Goal: Information Seeking & Learning: Learn about a topic

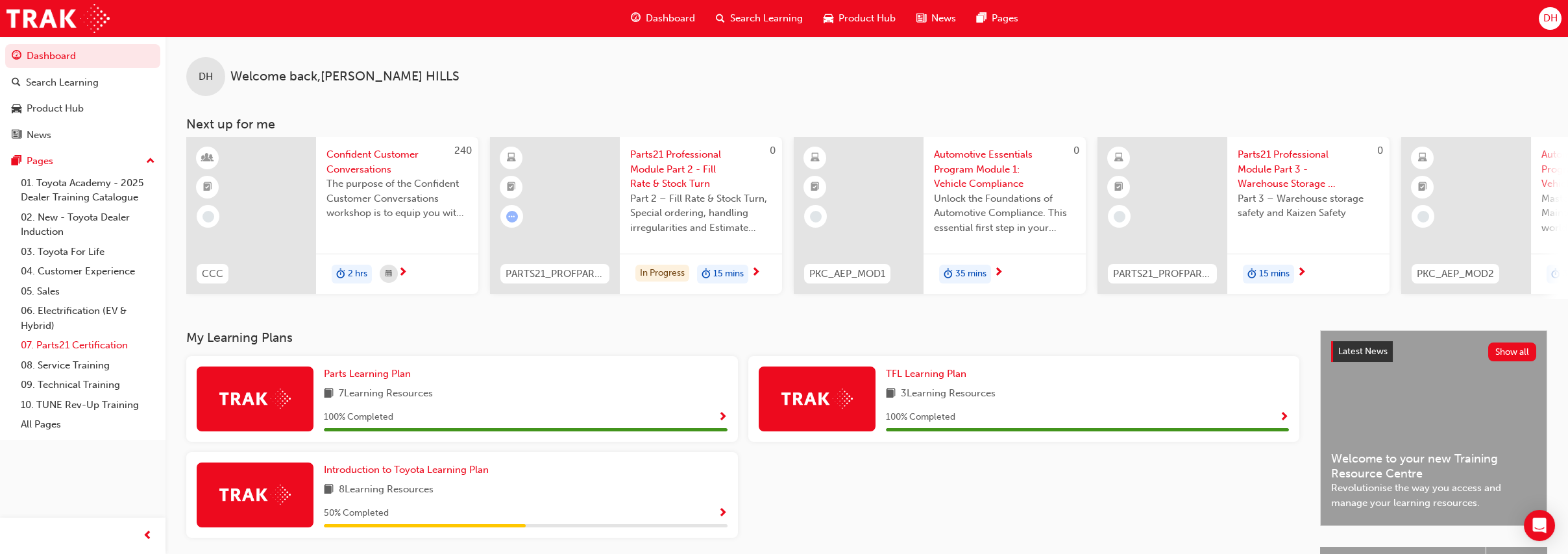
click at [118, 336] on link "07. Parts21 Certification" at bounding box center [88, 345] width 145 height 20
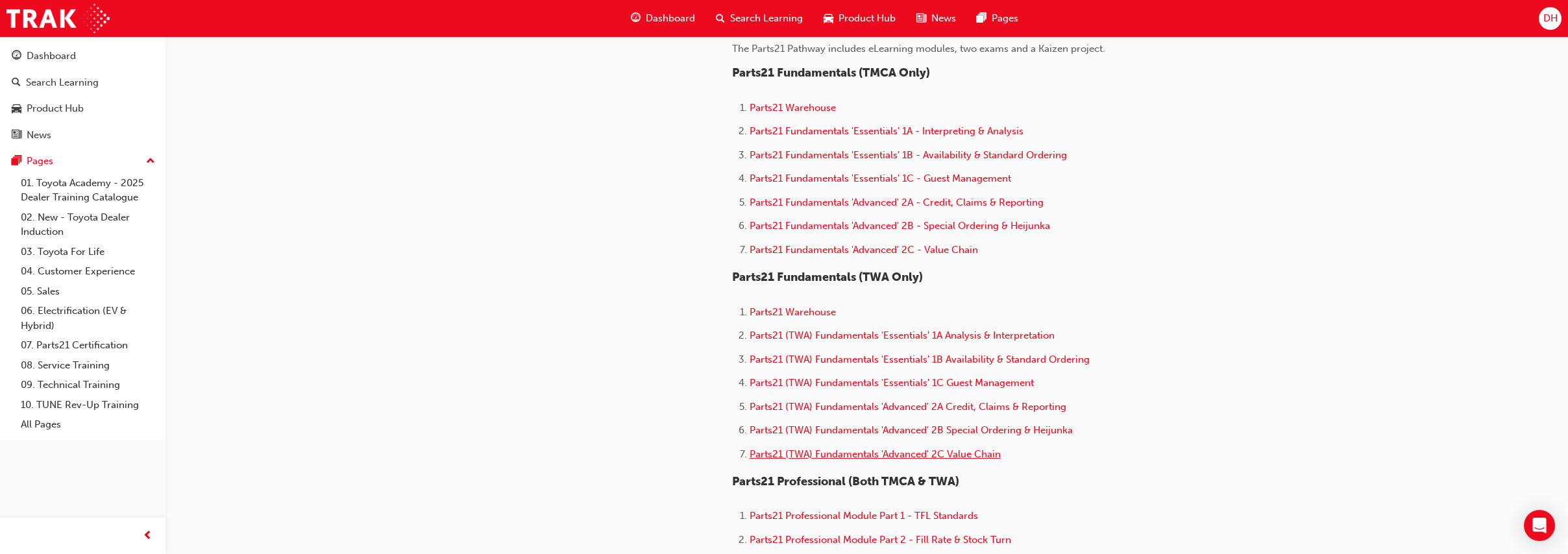
scroll to position [666, 0]
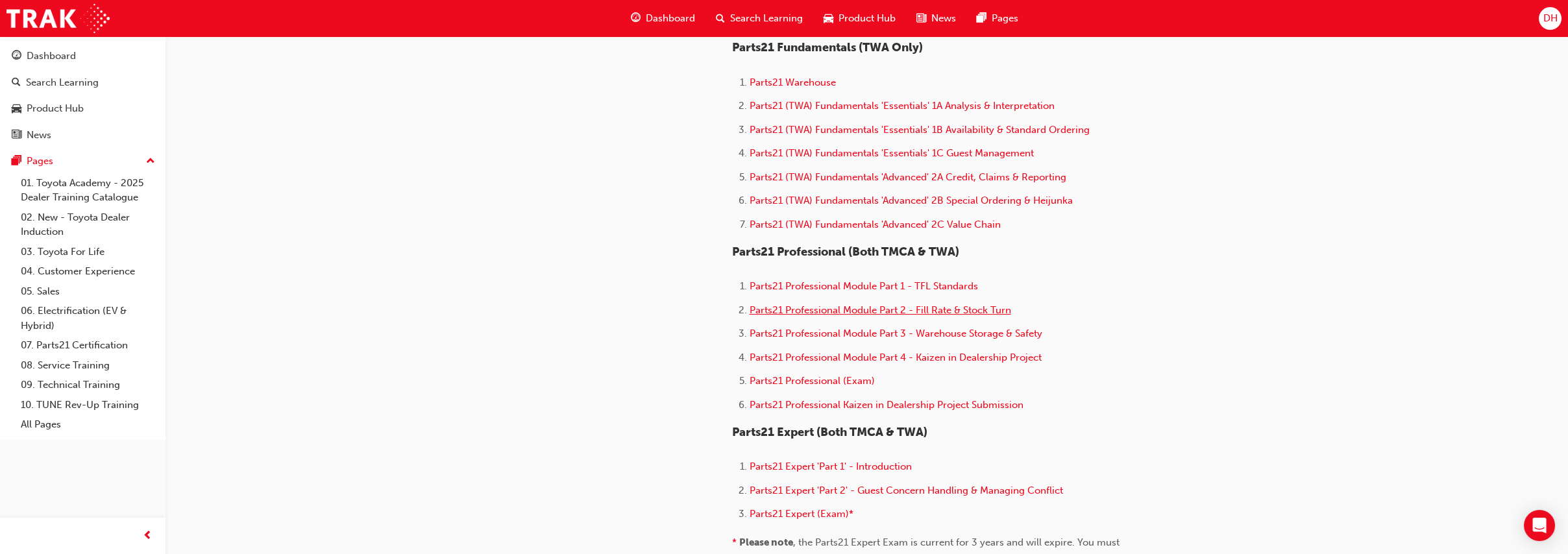
click at [836, 315] on span "Parts21 Professional Module Part 2 - Fill Rate & Stock Turn" at bounding box center [880, 310] width 261 height 11
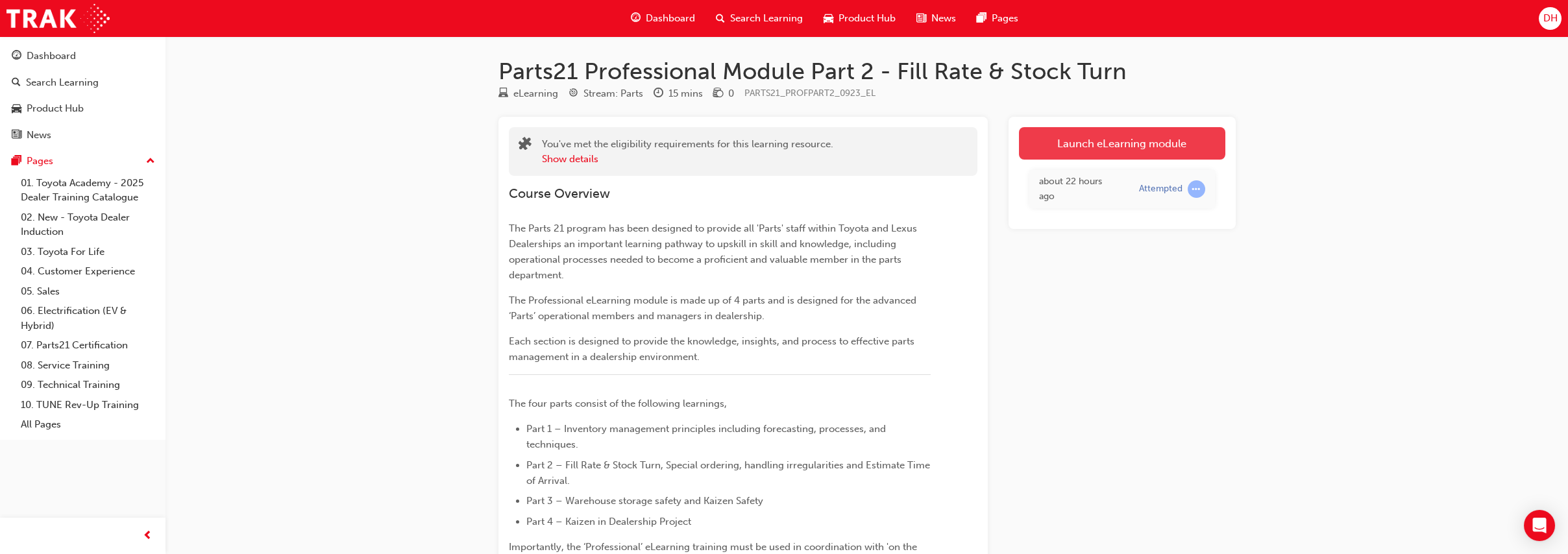
click at [1103, 145] on link "Launch eLearning module" at bounding box center [1122, 143] width 207 height 33
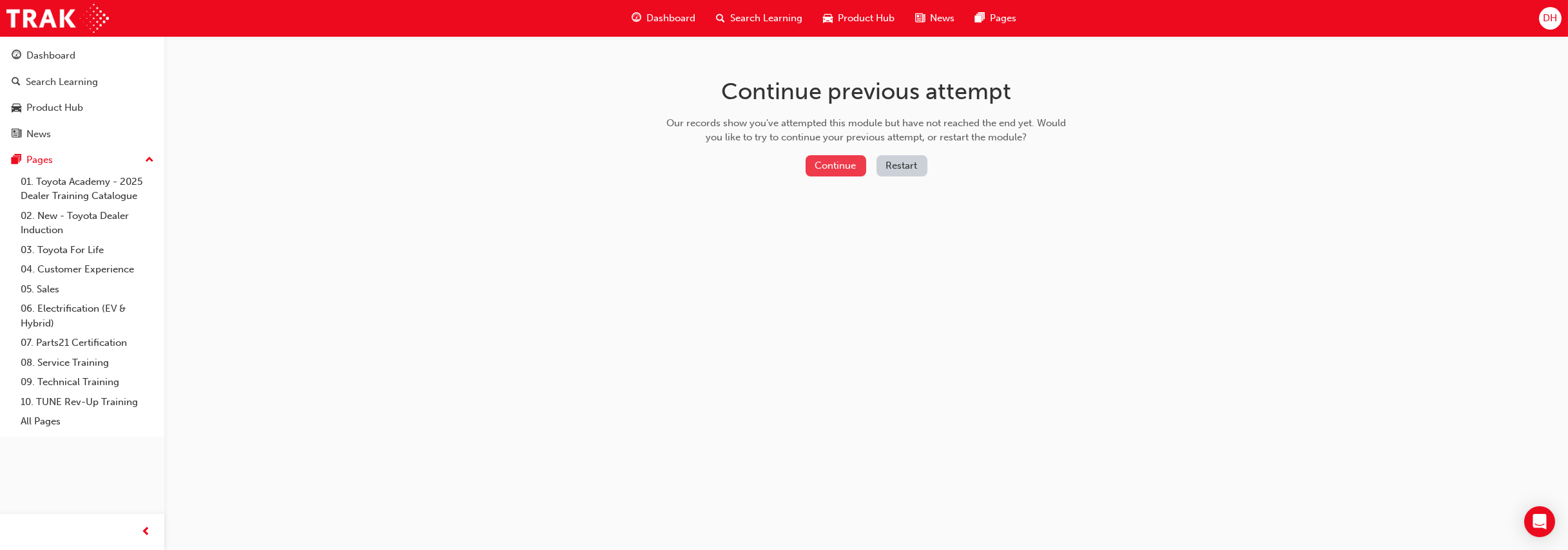
click at [841, 168] on button "Continue" at bounding box center [835, 166] width 60 height 21
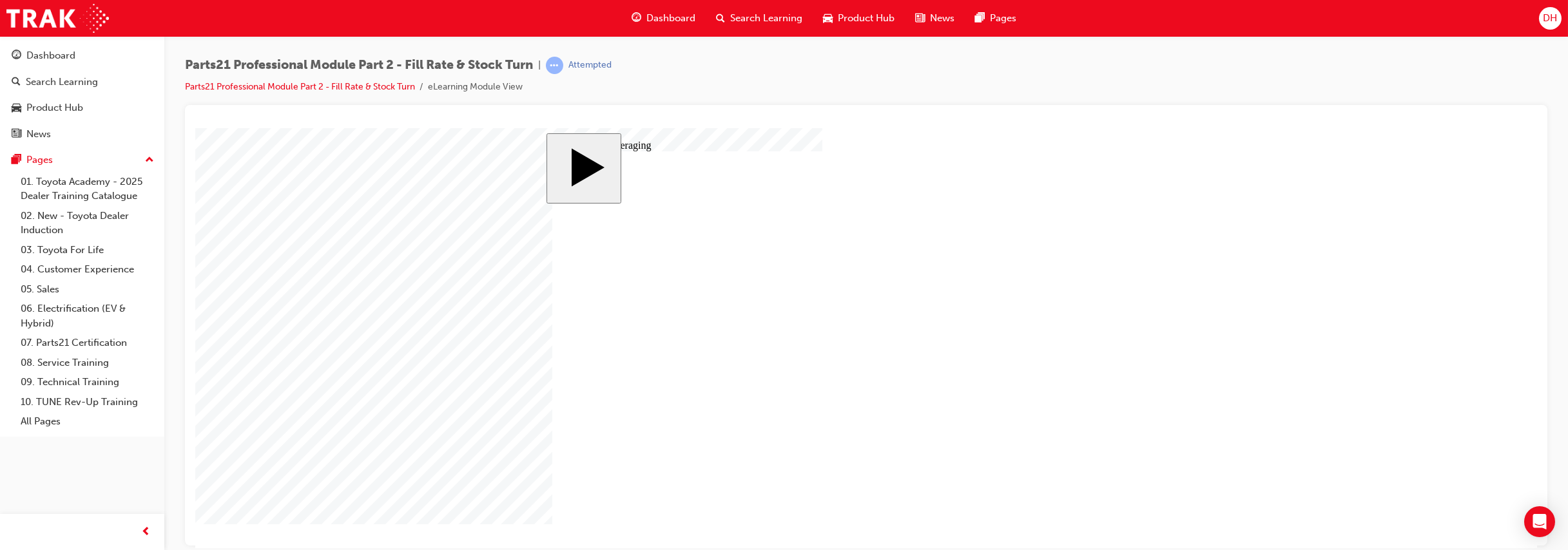
type input "4"
